Goal: Information Seeking & Learning: Learn about a topic

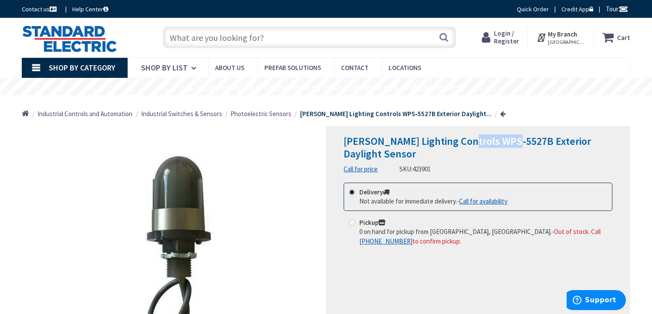
drag, startPoint x: 509, startPoint y: 143, endPoint x: 462, endPoint y: 142, distance: 46.6
click at [462, 142] on span "[PERSON_NAME] Lighting Controls WPS-5527B Exterior Daylight Sensor" at bounding box center [466, 148] width 247 height 26
copy span "WPS-5527B"
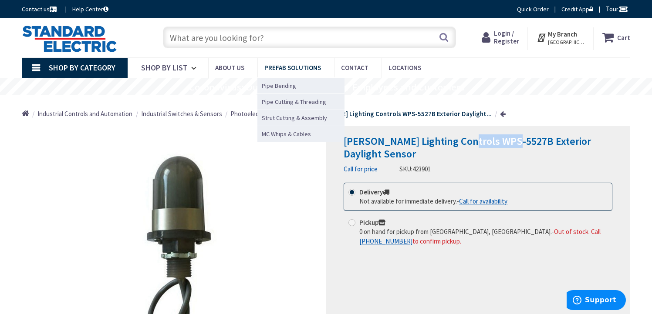
copy span "WPS-5527B"
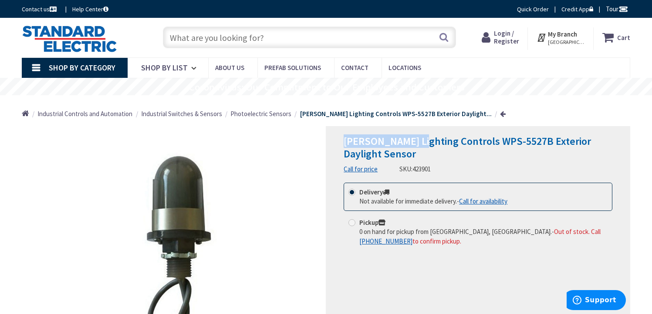
drag, startPoint x: 419, startPoint y: 141, endPoint x: 337, endPoint y: 137, distance: 82.8
click at [337, 137] on div "[PERSON_NAME] Lighting Controls WPS-5527B Exterior Daylight Sensor Call for pri…" at bounding box center [478, 252] width 304 height 252
copy span "[PERSON_NAME] Lighting"
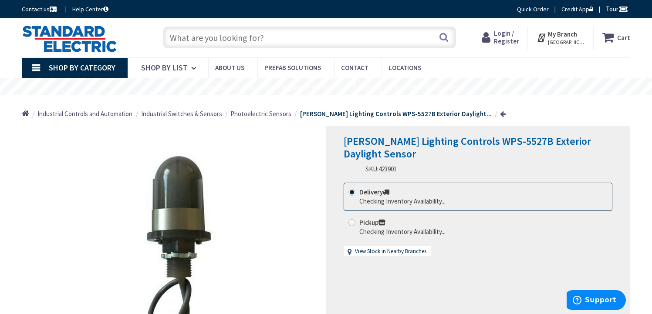
scroll to position [168, 0]
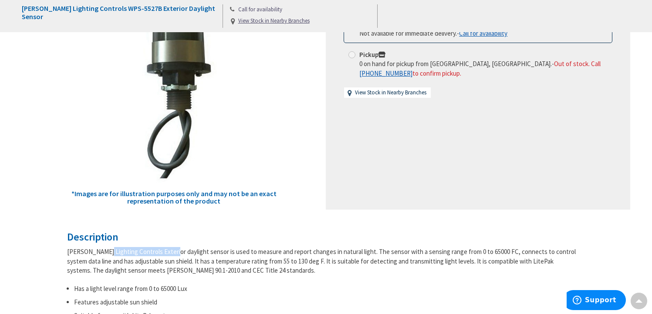
drag, startPoint x: 137, startPoint y: 252, endPoint x: 63, endPoint y: 251, distance: 74.0
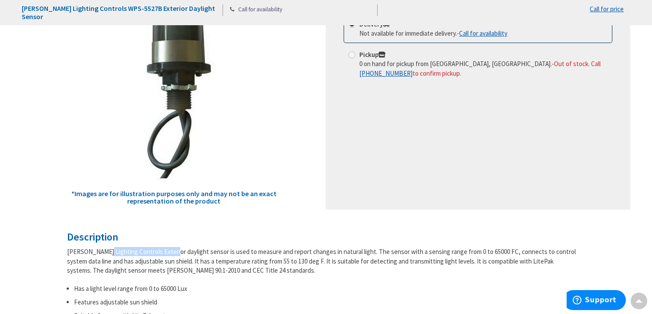
copy div "[PERSON_NAME] Lighting Controls"
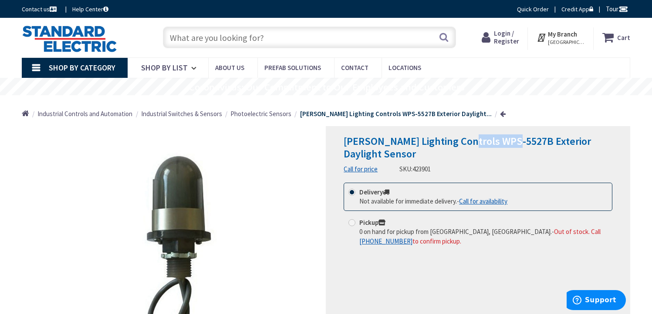
drag, startPoint x: 512, startPoint y: 143, endPoint x: 464, endPoint y: 144, distance: 47.9
click at [464, 144] on span "[PERSON_NAME] Lighting Controls WPS-5527B Exterior Daylight Sensor" at bounding box center [466, 148] width 247 height 26
copy span "WPS-5527B"
